Goal: Find specific page/section: Find specific page/section

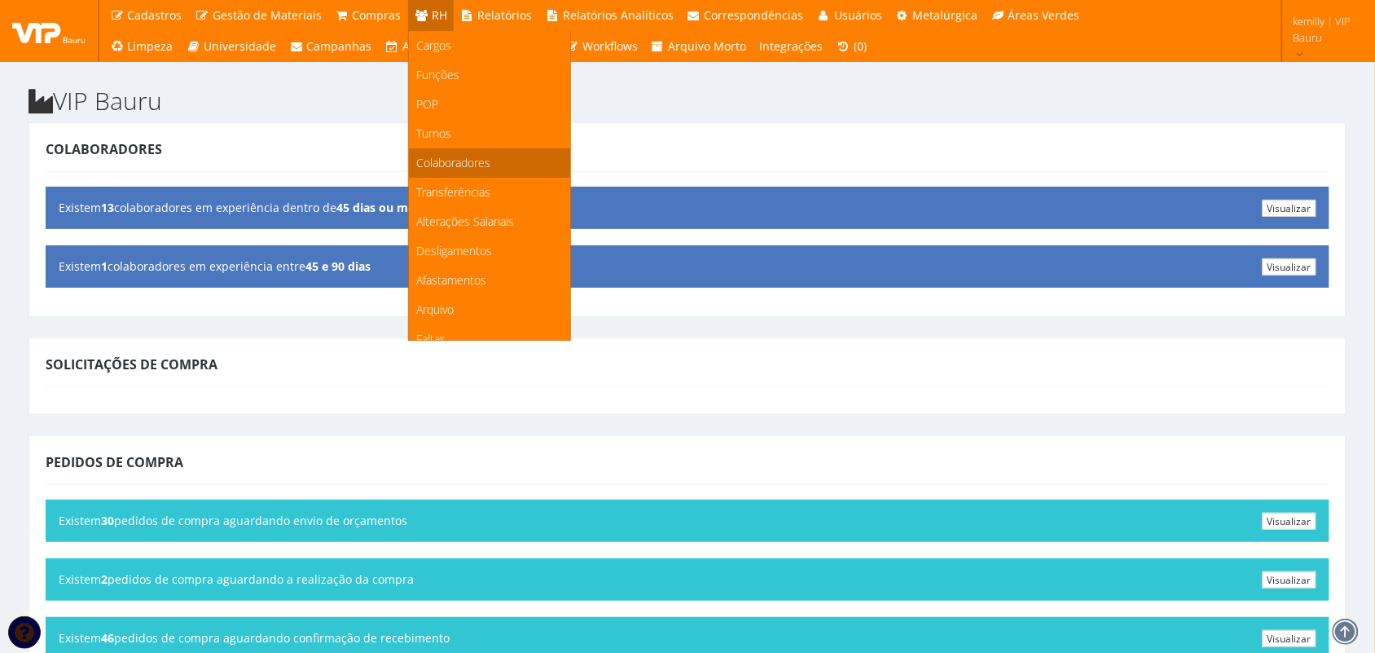
click at [441, 155] on span "Colaboradores" at bounding box center [454, 162] width 74 height 15
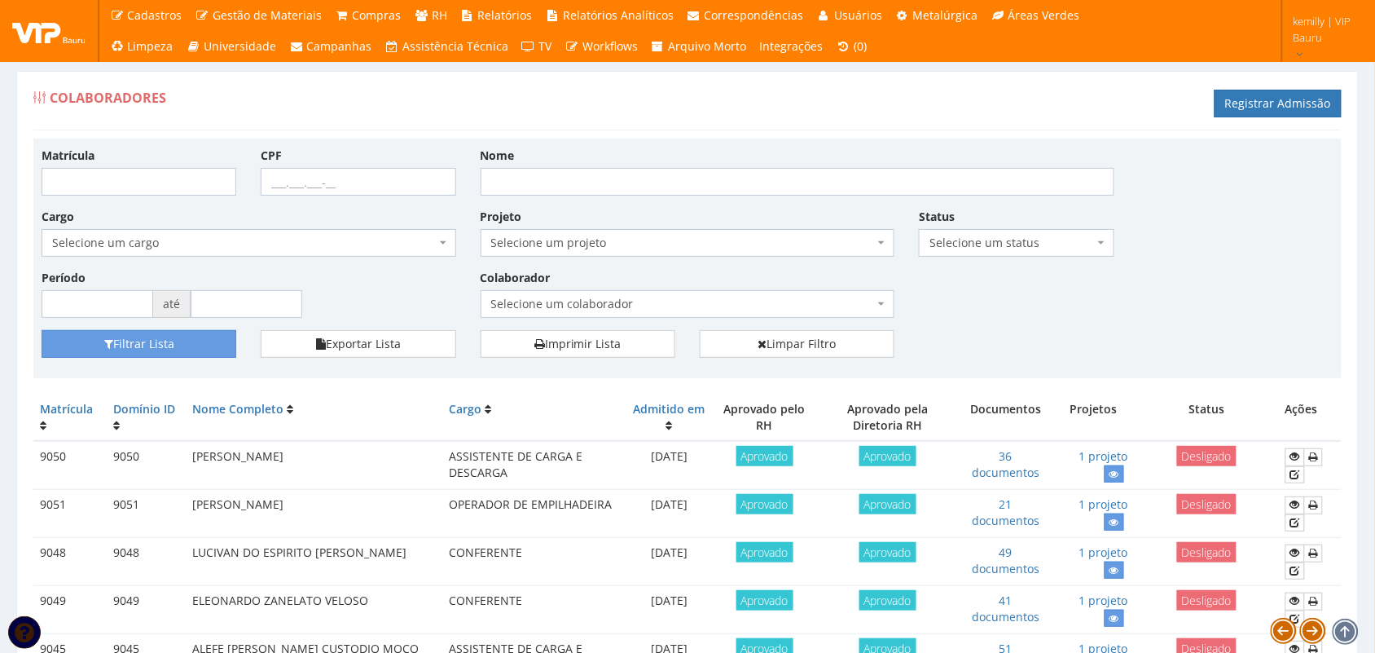
click at [615, 307] on span "Selecione um colaborador" at bounding box center [683, 304] width 384 height 16
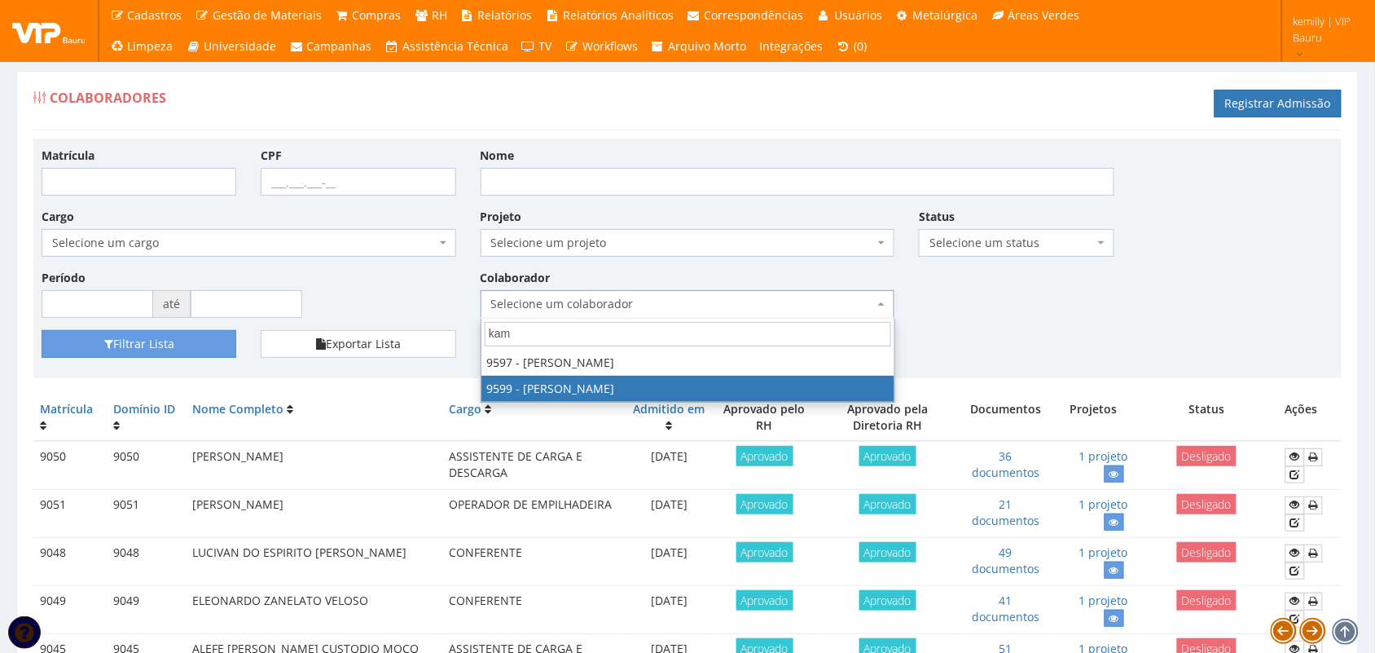
type input "kam"
select select "3780"
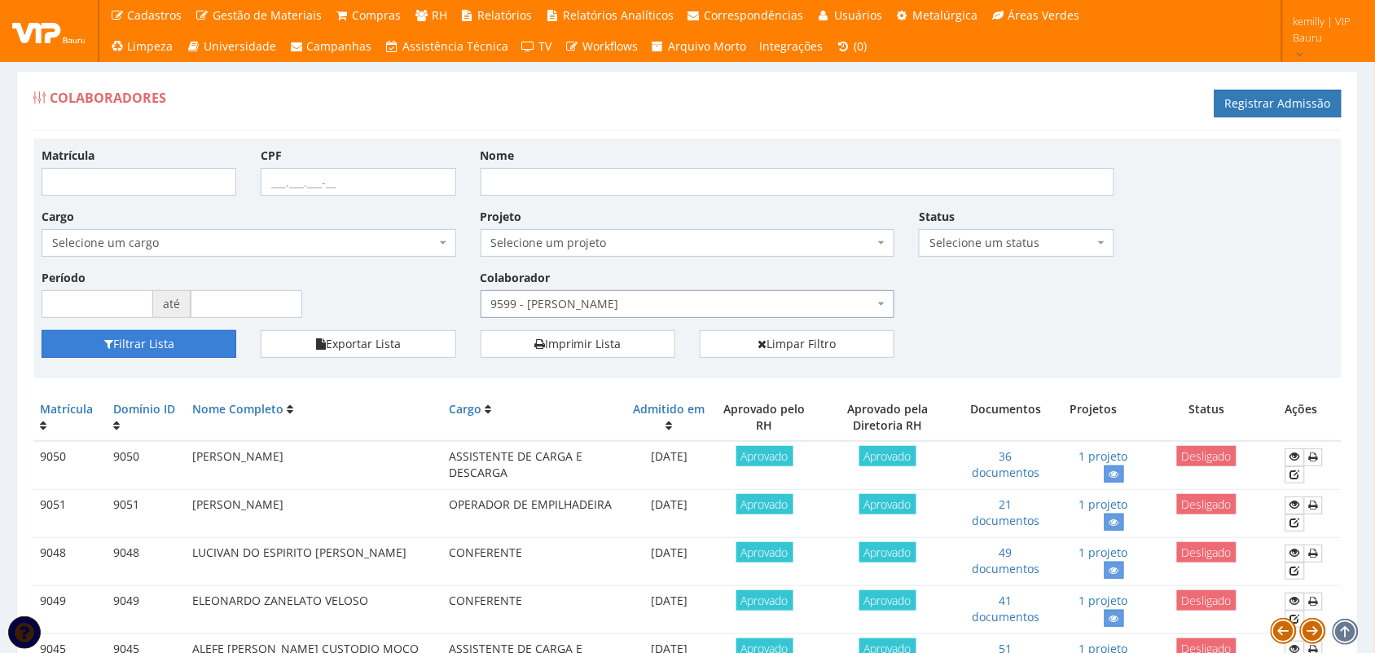
click at [72, 350] on button "Filtrar Lista" at bounding box center [139, 344] width 195 height 28
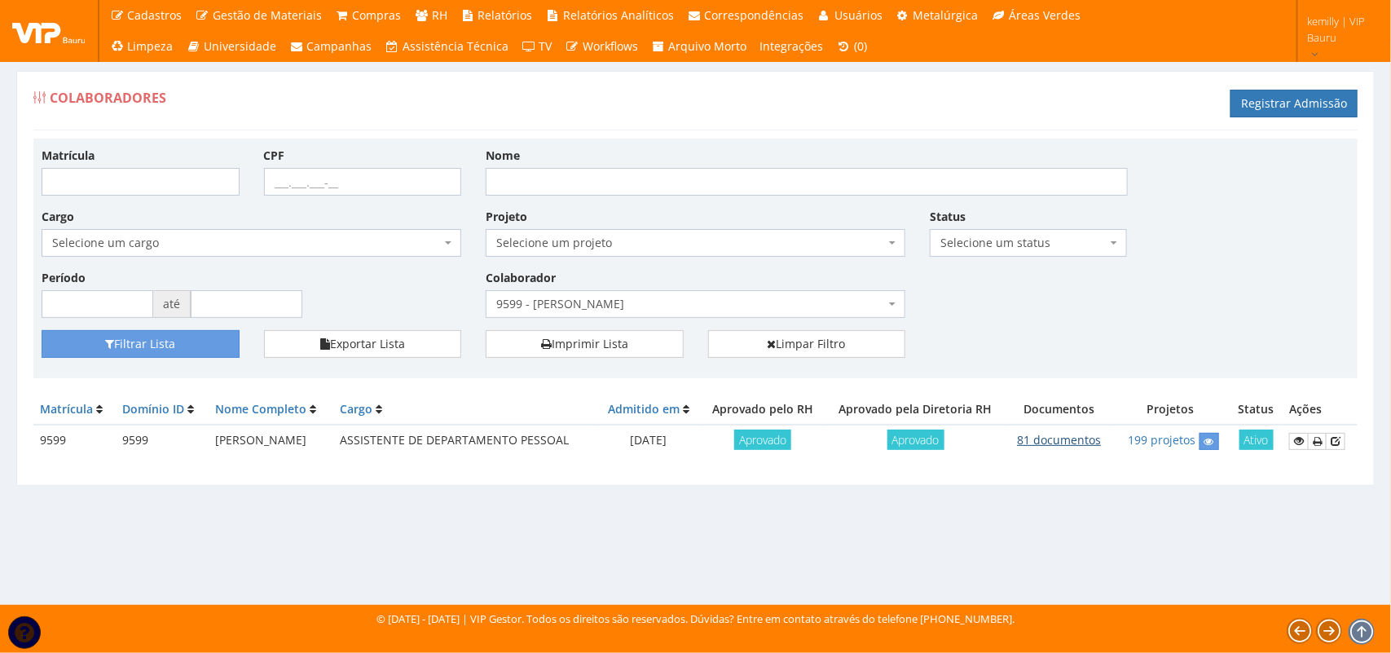
click at [1063, 438] on link "81 documentos" at bounding box center [1059, 439] width 84 height 15
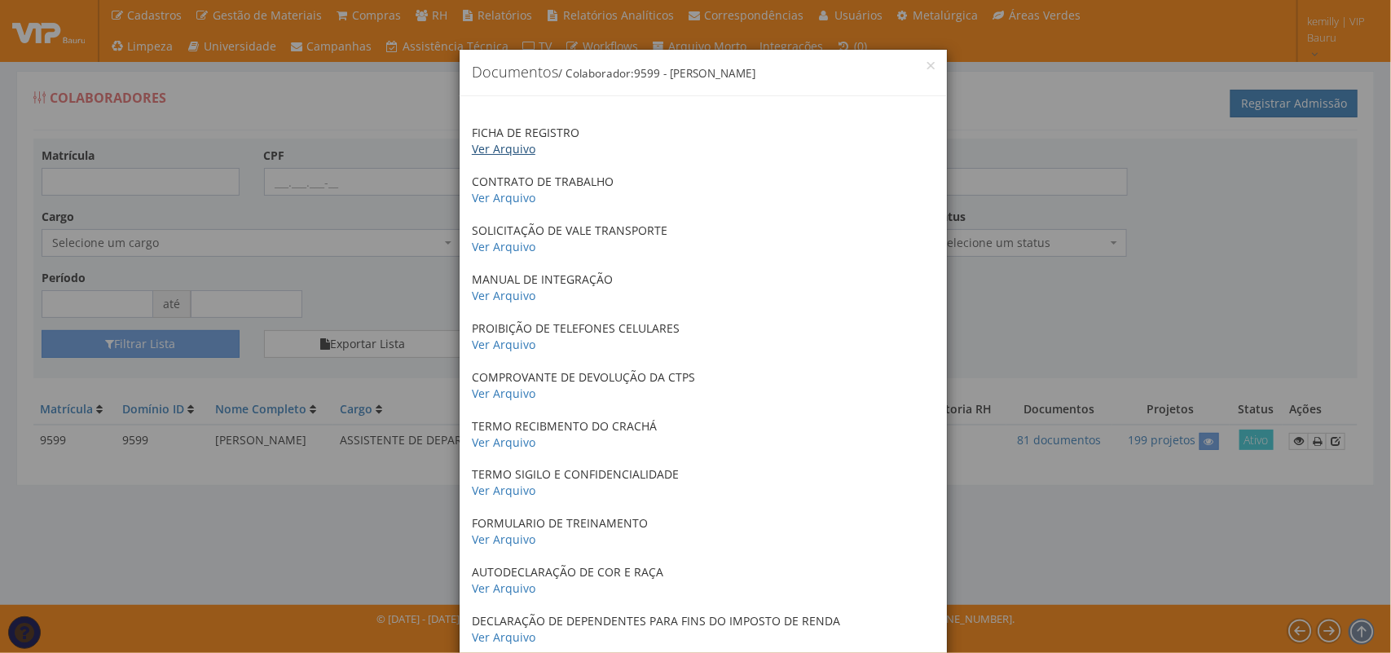
click at [509, 148] on link "Ver Arquivo" at bounding box center [504, 148] width 64 height 15
